Goal: Find specific page/section: Find specific page/section

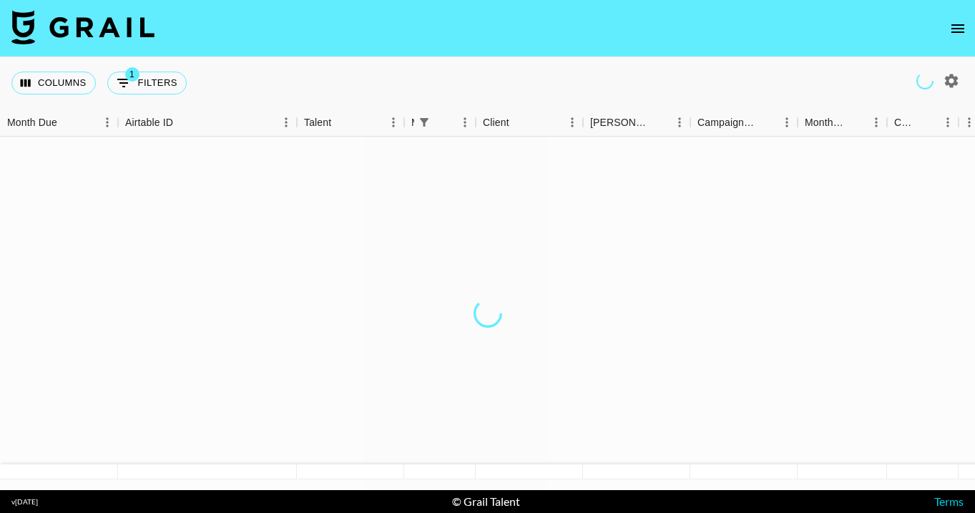
click at [444, 63] on div "Columns 1 Filters + Booking" at bounding box center [487, 82] width 975 height 51
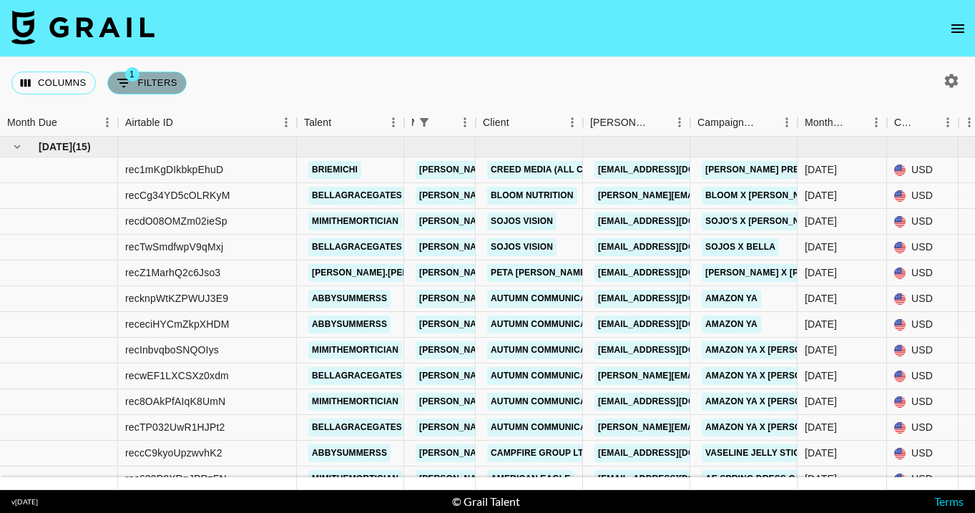
click at [150, 86] on button "1 Filters" at bounding box center [146, 83] width 79 height 23
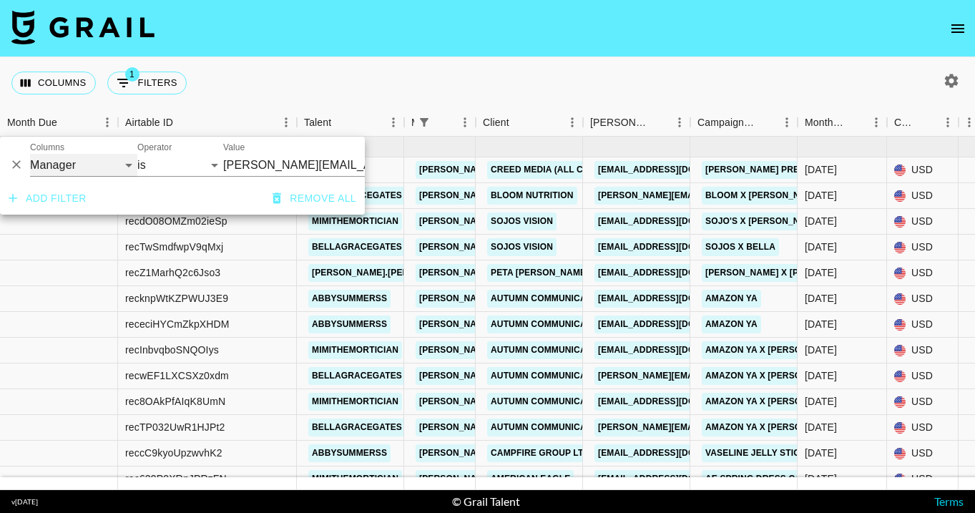
click at [109, 170] on select "Grail Platform ID Airtable ID Talent Manager Client [PERSON_NAME] Campaign (Typ…" at bounding box center [83, 165] width 107 height 23
click at [227, 169] on select "[DATE] [DATE] '[DATE] May '[DATE] Mar '[DATE] Jan '[DATE] Nov '[DATE] Sep '[DAT…" at bounding box center [250, 165] width 54 height 23
click at [112, 167] on select "Grail Platform ID Airtable ID Talent Manager Client [PERSON_NAME] Campaign (Typ…" at bounding box center [83, 165] width 107 height 23
select select "managerIds"
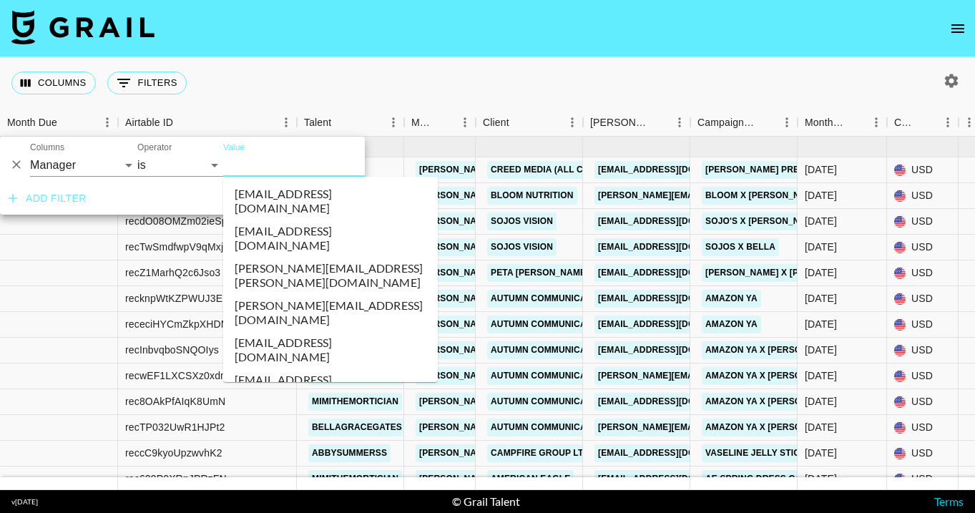
click at [248, 162] on input "Value" at bounding box center [319, 165] width 193 height 22
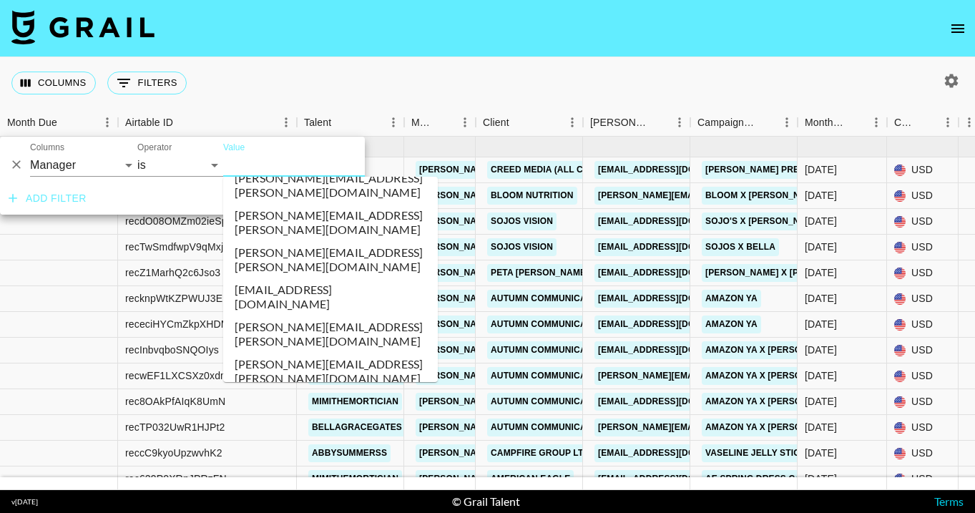
scroll to position [4147, 0]
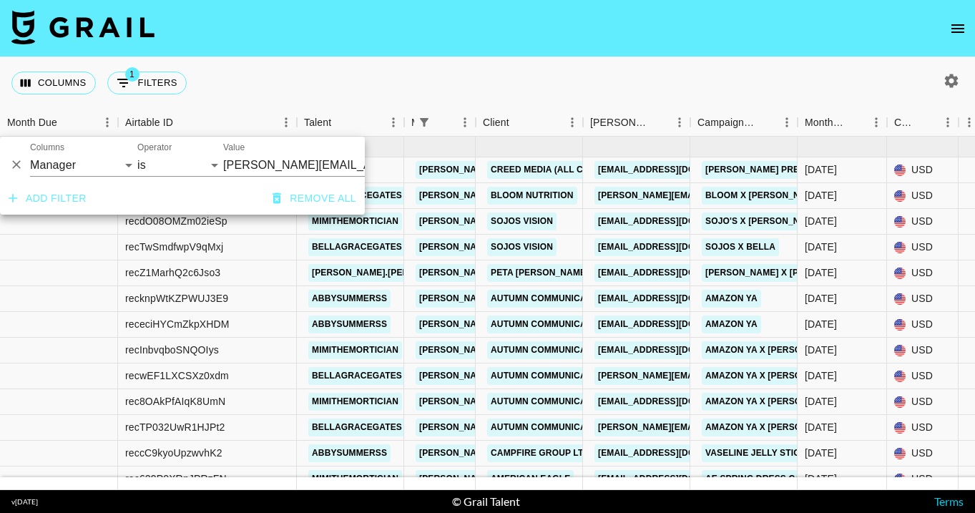
click at [394, 56] on nav at bounding box center [487, 28] width 975 height 57
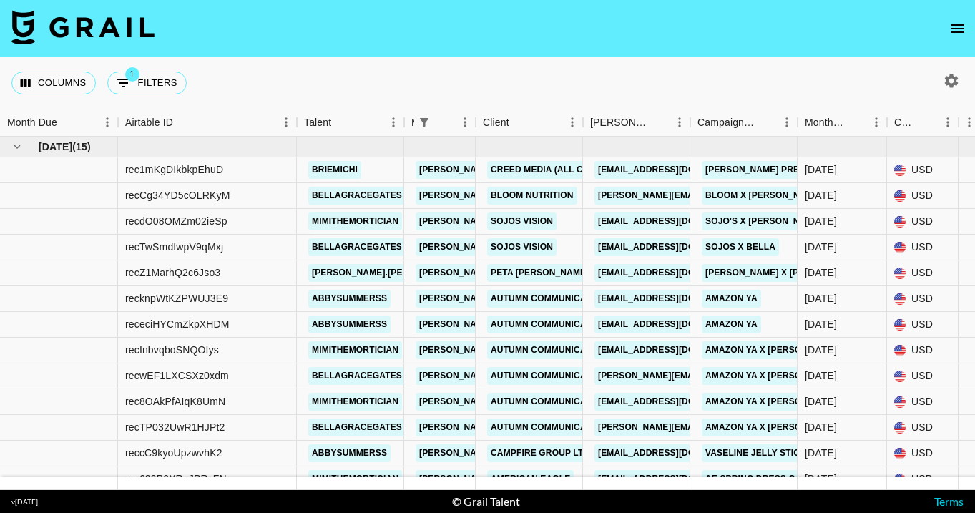
click at [164, 84] on button "1 Filters" at bounding box center [146, 83] width 79 height 23
select select "managerIds"
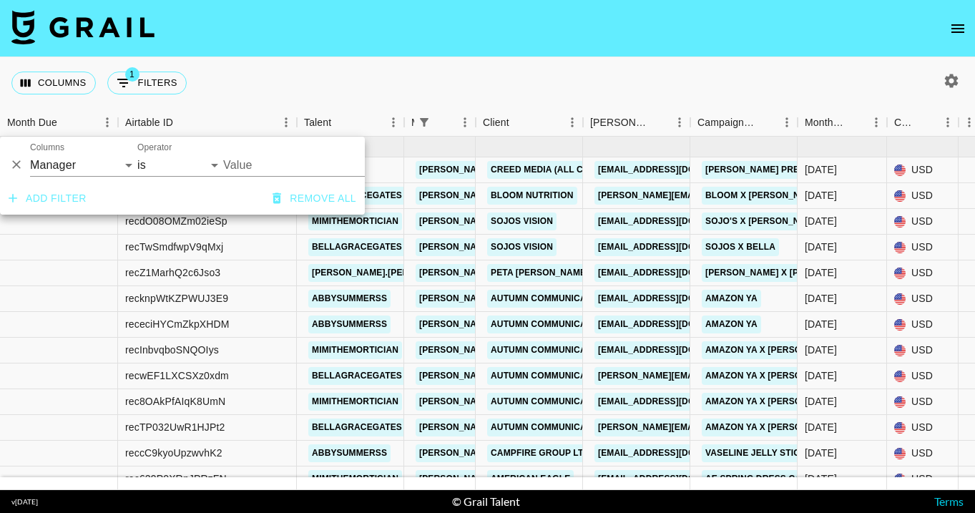
type input "[PERSON_NAME][EMAIL_ADDRESS][DOMAIN_NAME]"
click at [260, 166] on input "[PERSON_NAME][EMAIL_ADDRESS][DOMAIN_NAME]" at bounding box center [310, 165] width 174 height 22
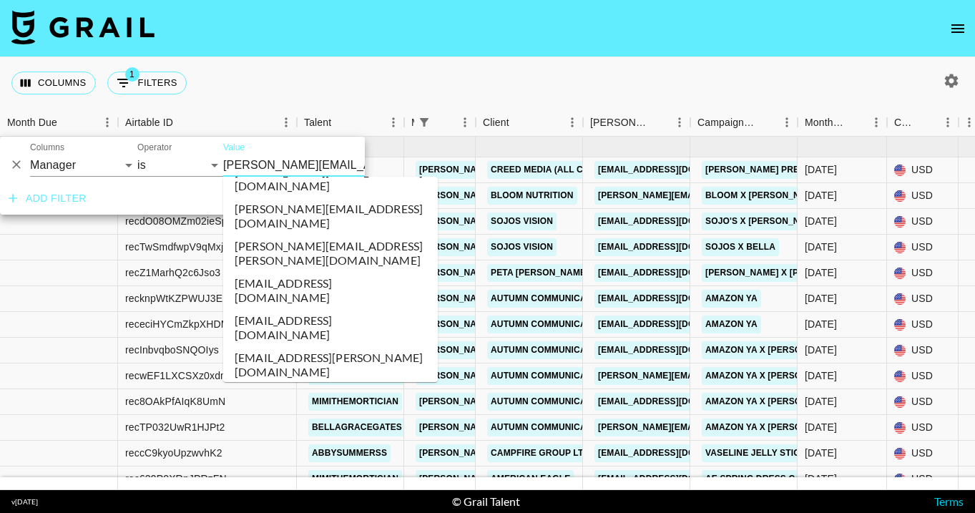
scroll to position [3405, 0]
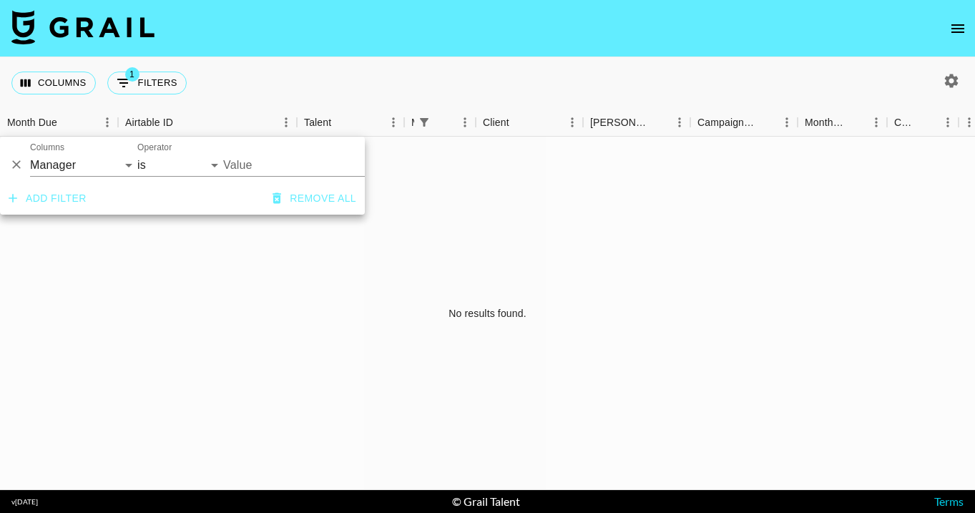
type input "[PERSON_NAME][EMAIL_ADDRESS][DOMAIN_NAME]"
click at [875, 85] on div "Columns 1 Filters + Booking" at bounding box center [487, 82] width 975 height 51
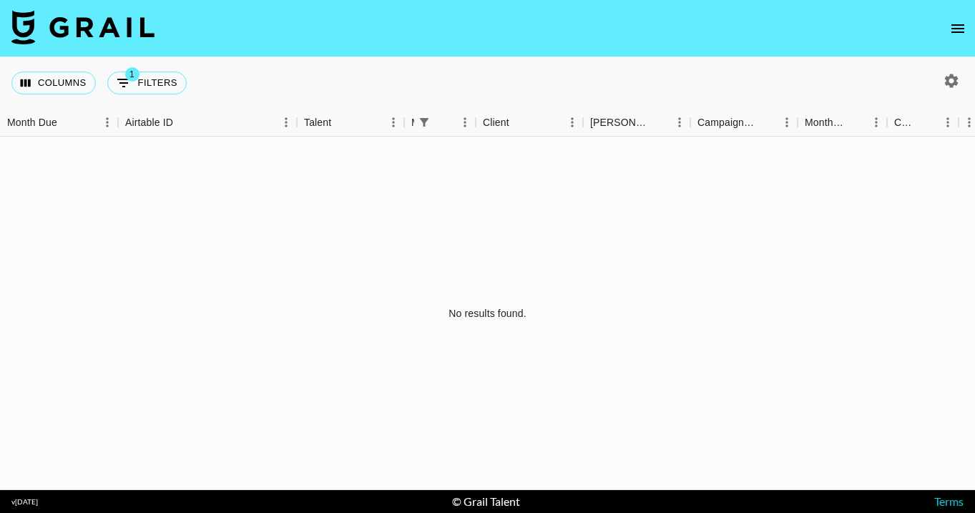
click at [945, 82] on icon "button" at bounding box center [950, 80] width 17 height 17
select select "[DATE]"
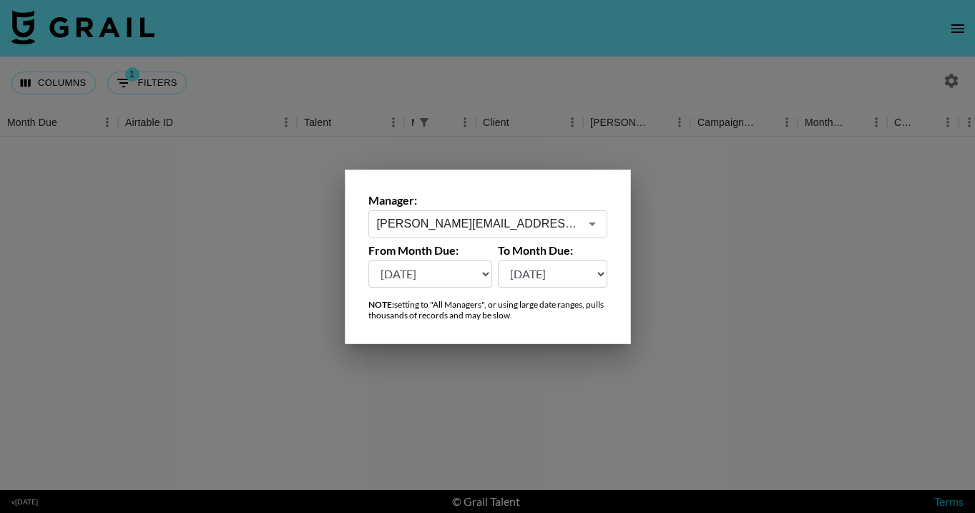
click at [543, 216] on input "[PERSON_NAME][EMAIL_ADDRESS][DOMAIN_NAME]" at bounding box center [478, 223] width 202 height 16
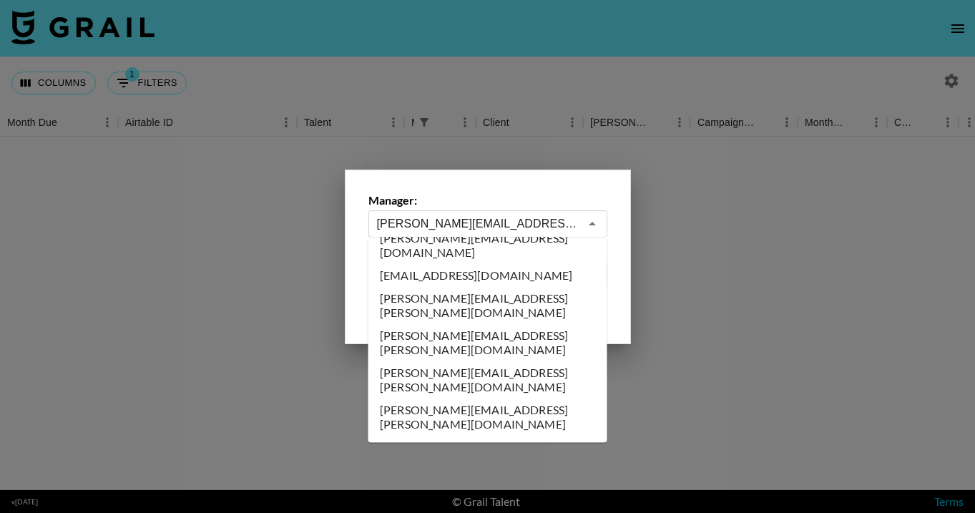
scroll to position [3471, 0]
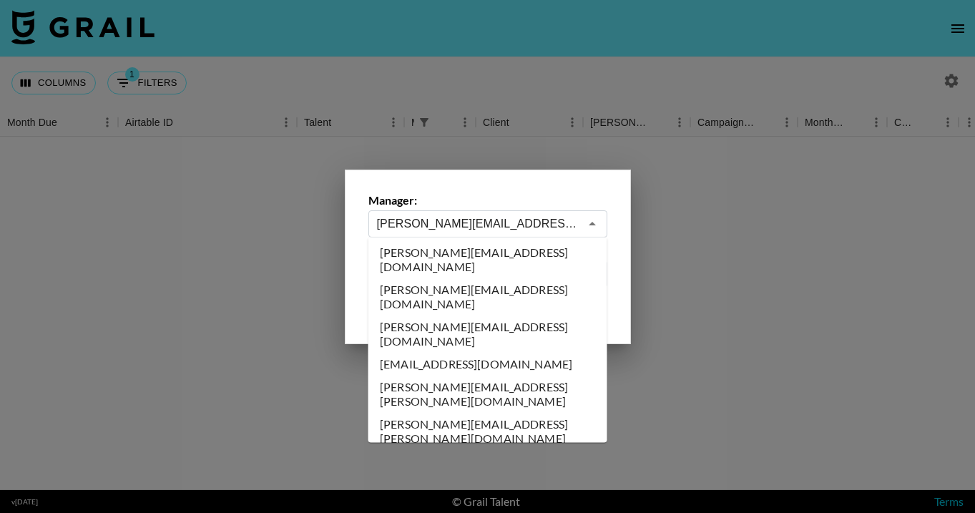
type input "[PERSON_NAME][EMAIL_ADDRESS][DOMAIN_NAME]"
click at [505, 79] on div at bounding box center [487, 256] width 975 height 513
click at [505, 79] on div "Columns 1 Filters + Booking" at bounding box center [487, 82] width 975 height 51
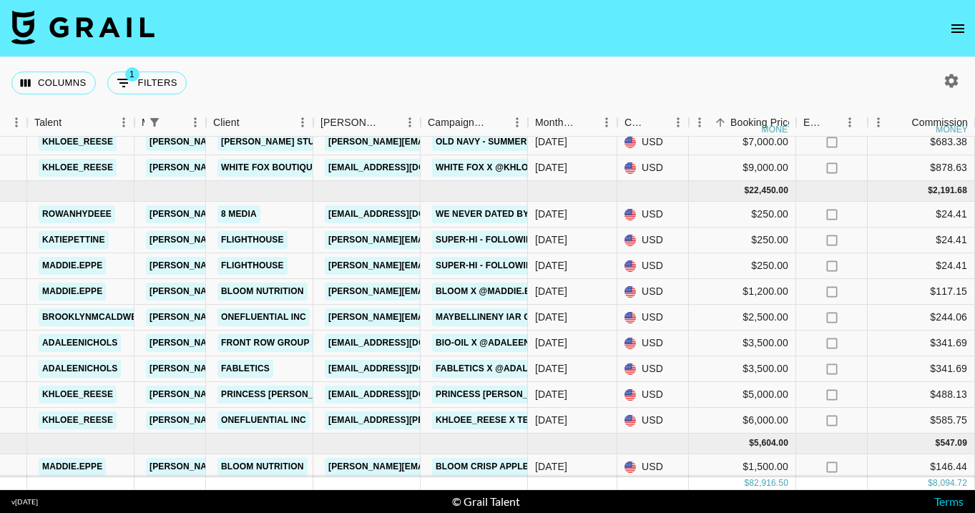
scroll to position [750, 270]
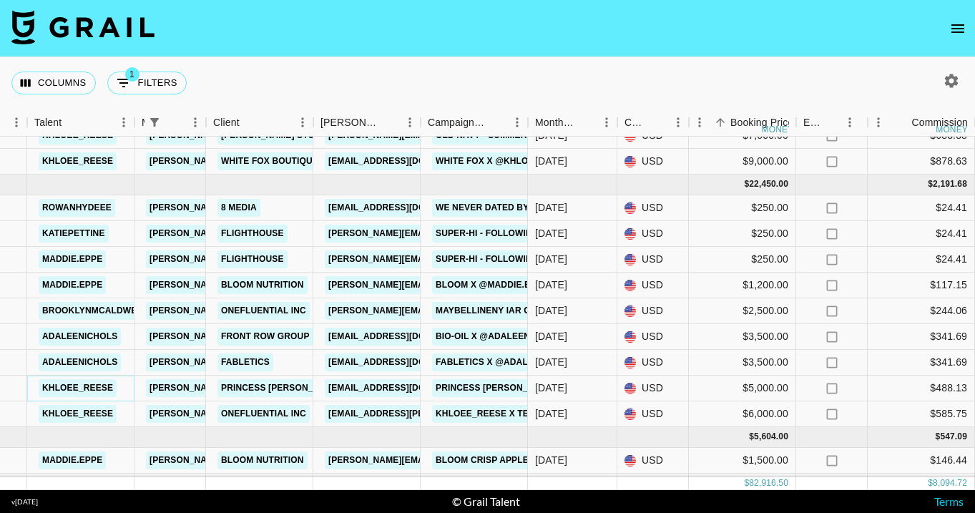
click at [82, 389] on link "khloee_reese" at bounding box center [78, 388] width 78 height 18
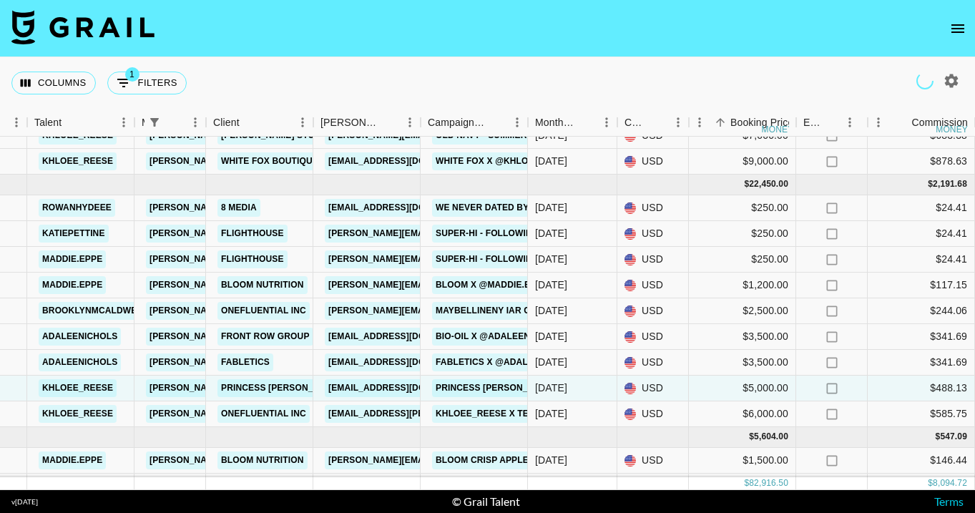
click at [384, 19] on nav at bounding box center [487, 28] width 975 height 57
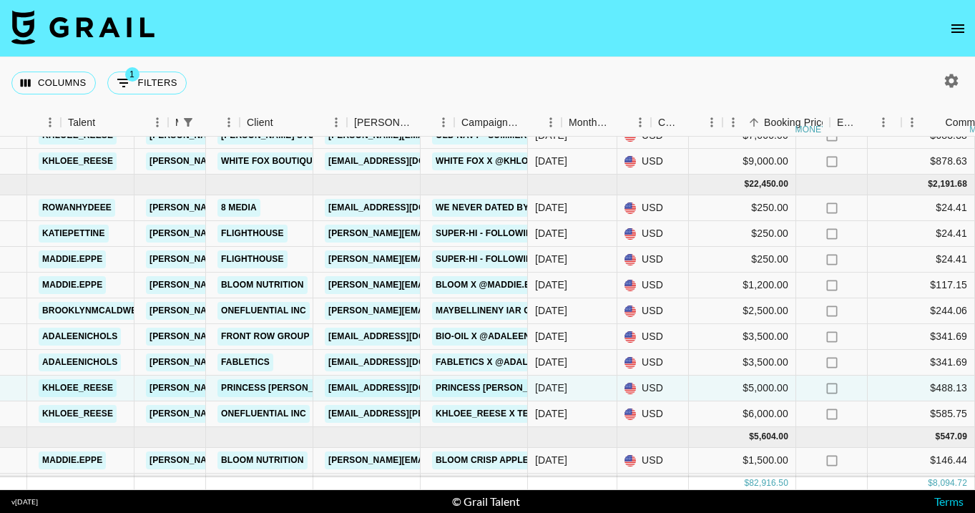
scroll to position [750, 236]
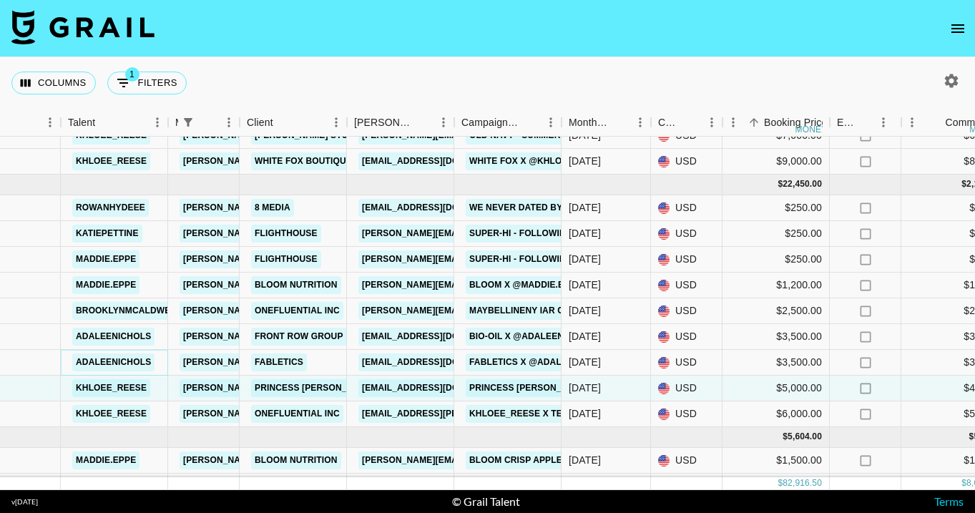
click at [121, 360] on link "adaleenichols" at bounding box center [113, 362] width 82 height 18
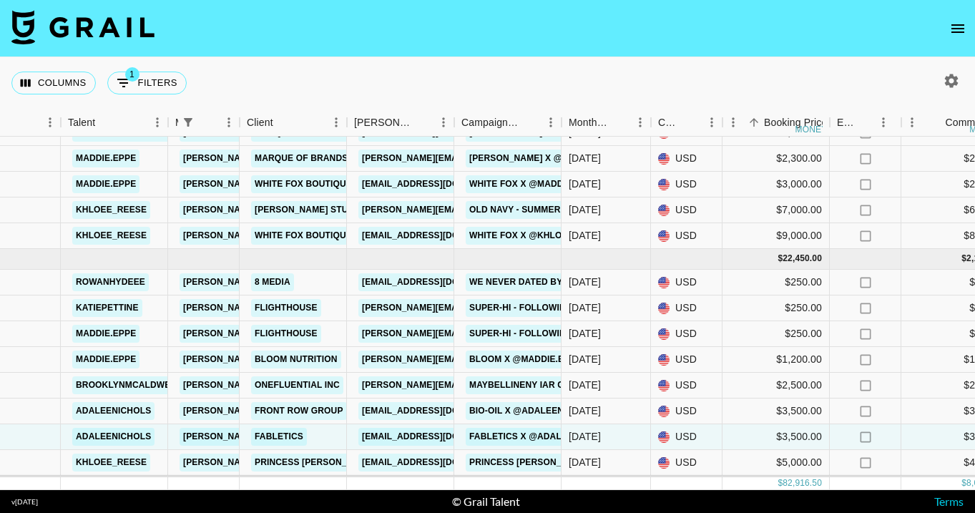
scroll to position [798, 236]
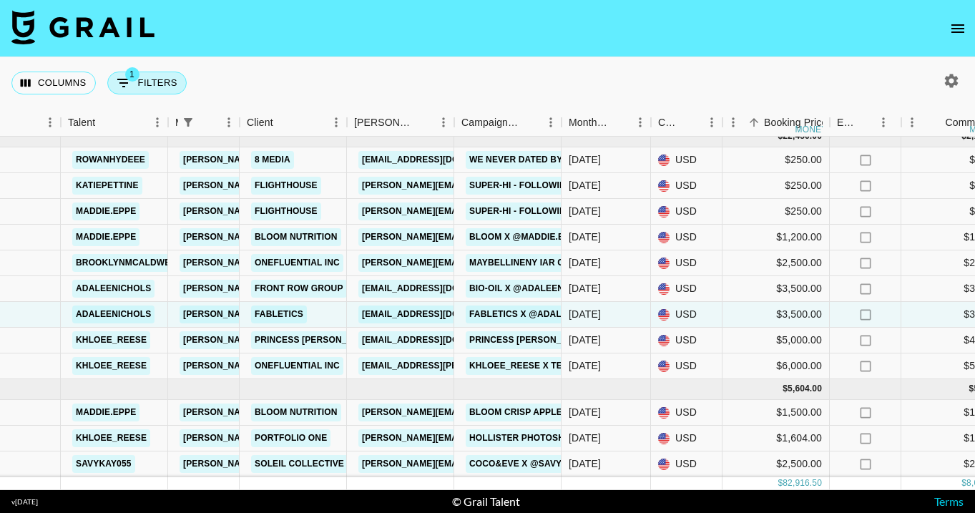
click at [136, 89] on button "1 Filters" at bounding box center [146, 83] width 79 height 23
select select "managerIds"
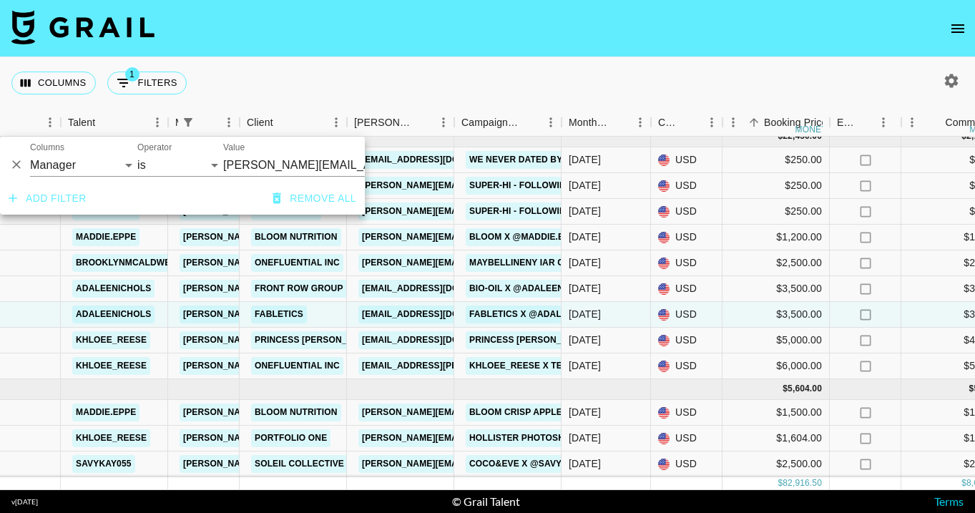
click at [239, 163] on input "[PERSON_NAME][EMAIL_ADDRESS][DOMAIN_NAME]" at bounding box center [310, 165] width 174 height 22
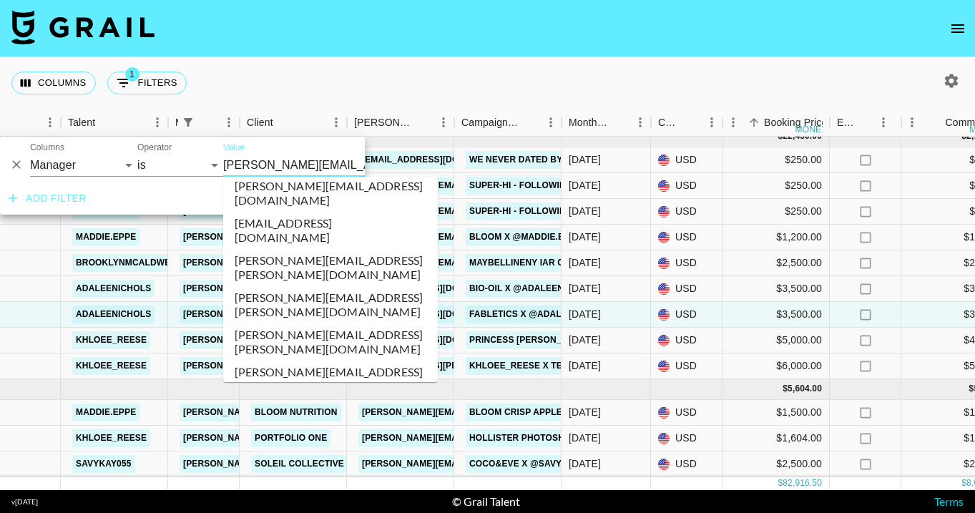
scroll to position [4049, 0]
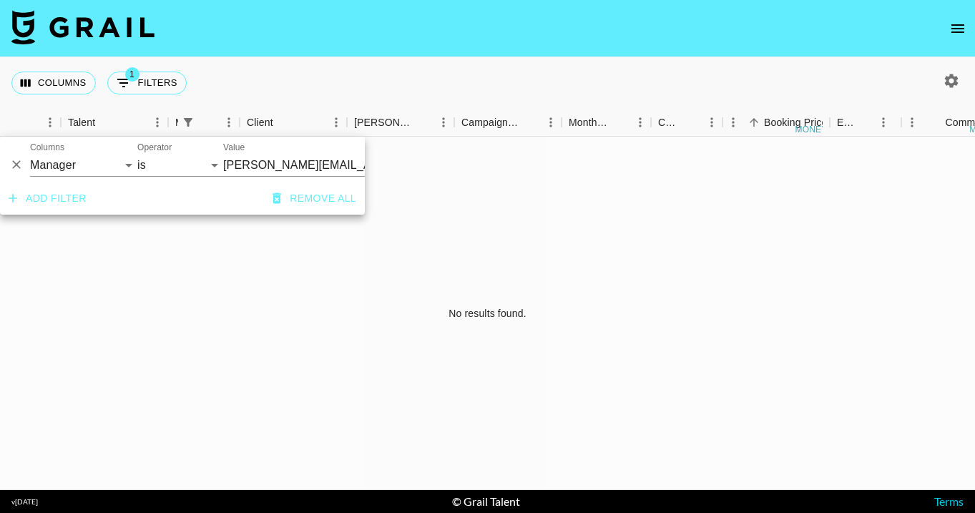
click at [446, 72] on div "Columns 1 Filters + Booking" at bounding box center [487, 82] width 975 height 51
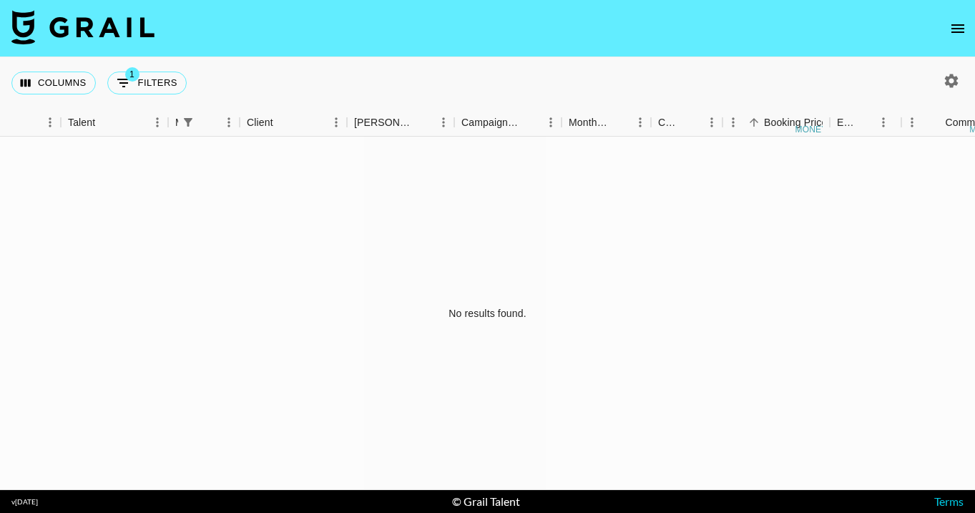
click at [953, 84] on icon "button" at bounding box center [952, 81] width 14 height 14
select select "[DATE]"
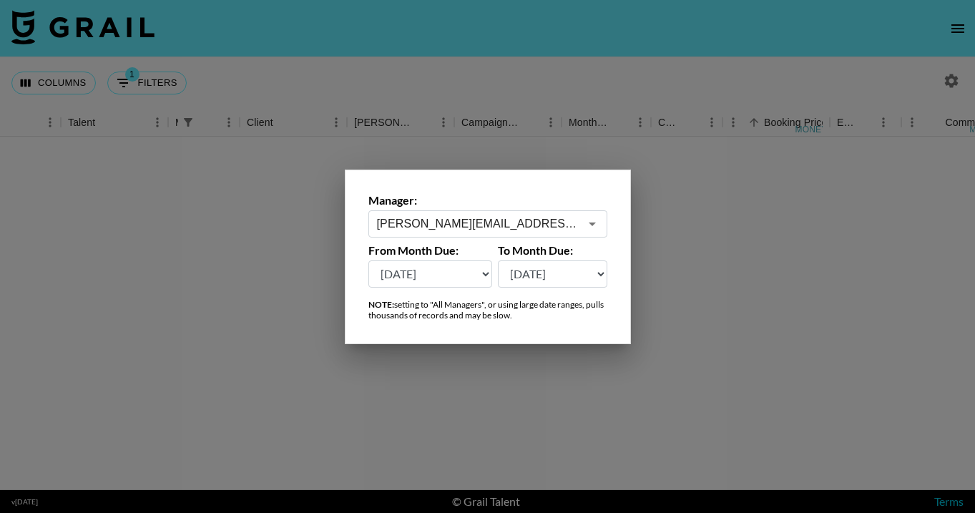
click at [506, 222] on input "[PERSON_NAME][EMAIL_ADDRESS][DOMAIN_NAME]" at bounding box center [478, 223] width 202 height 16
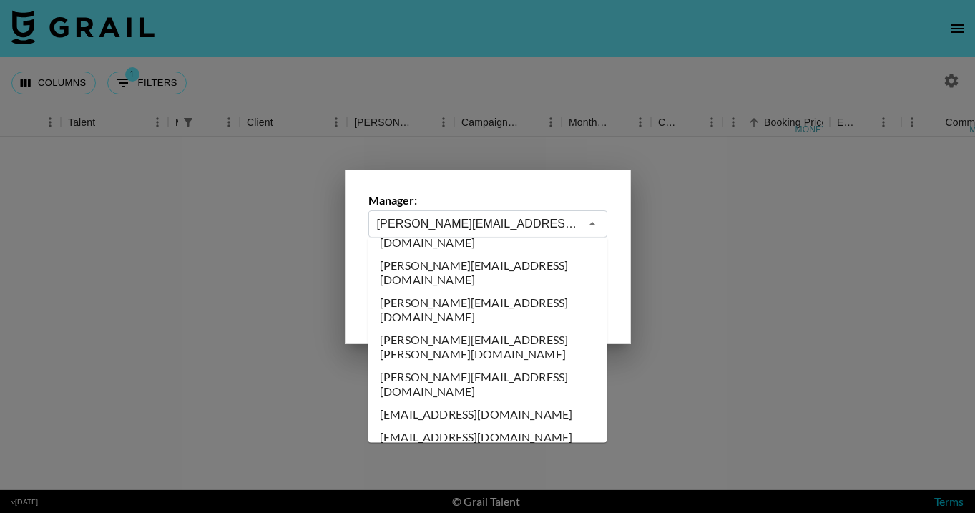
scroll to position [4133, 0]
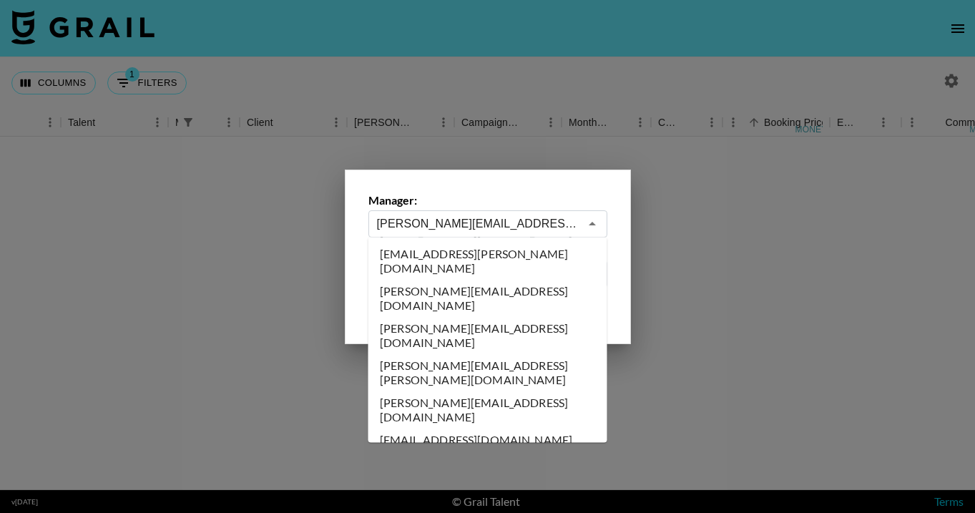
type input "[PERSON_NAME][EMAIL_ADDRESS][DOMAIN_NAME]"
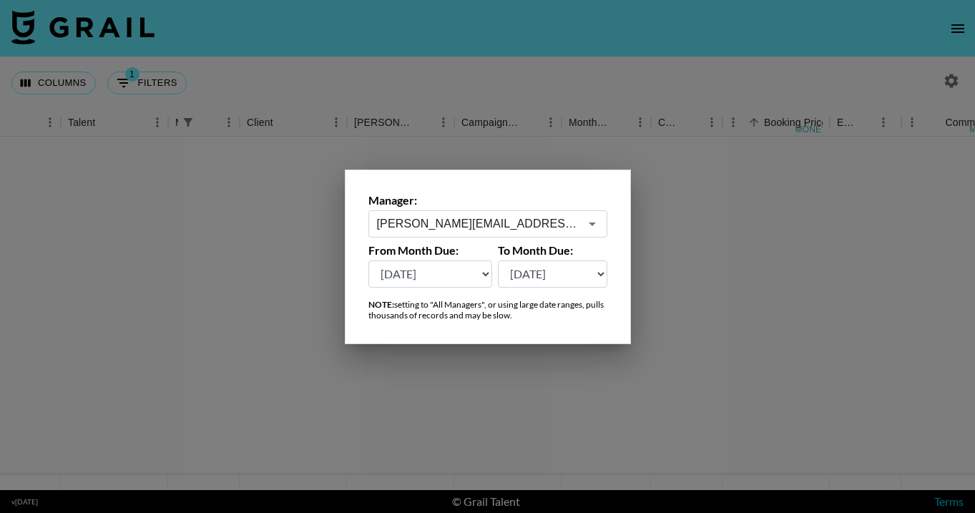
click at [484, 41] on div at bounding box center [487, 256] width 975 height 513
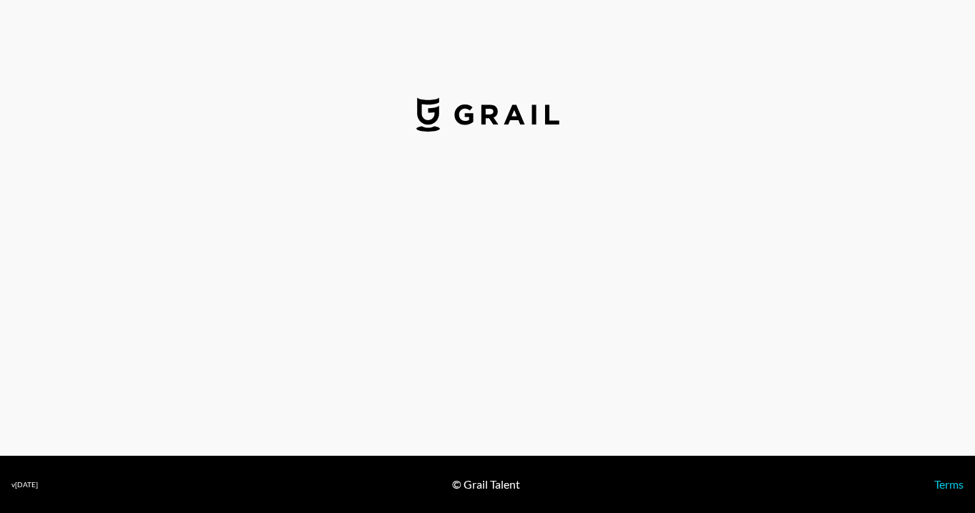
select select "USD"
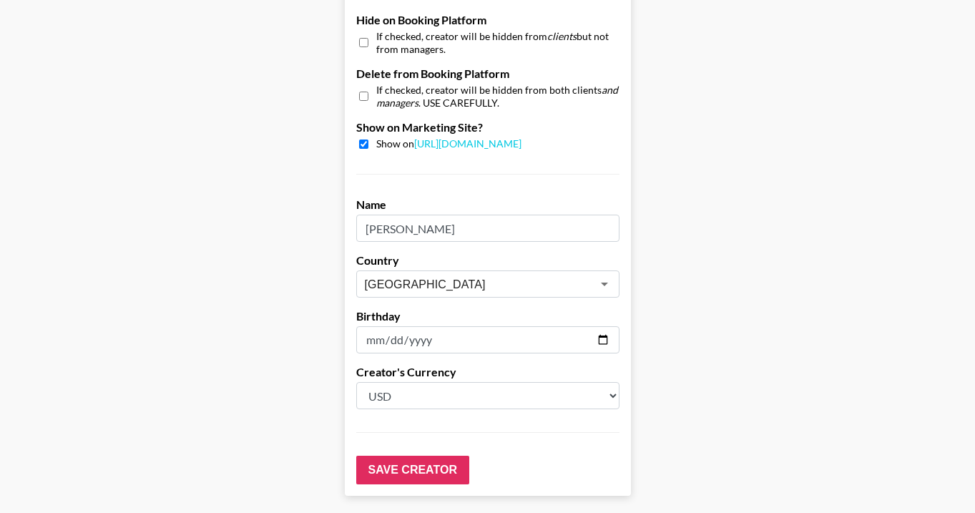
scroll to position [1427, 0]
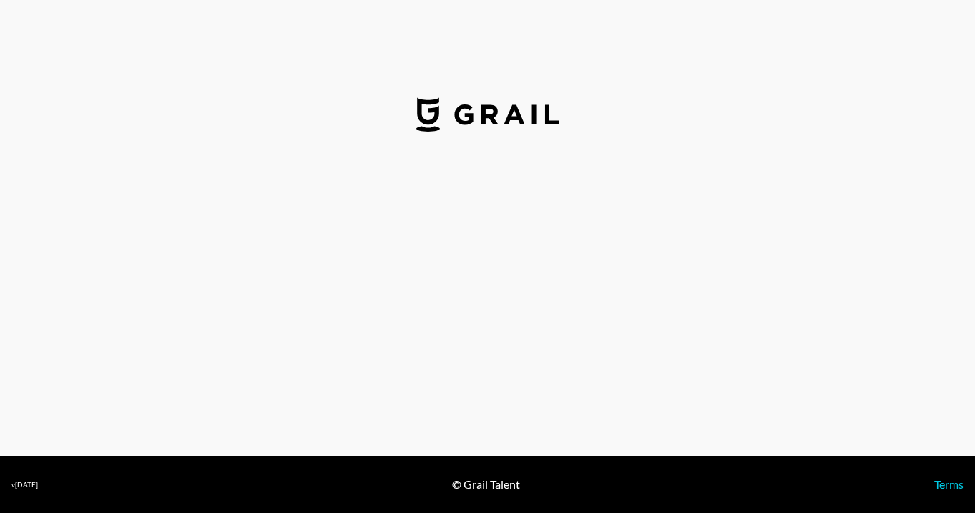
select select "USD"
